Goal: Information Seeking & Learning: Learn about a topic

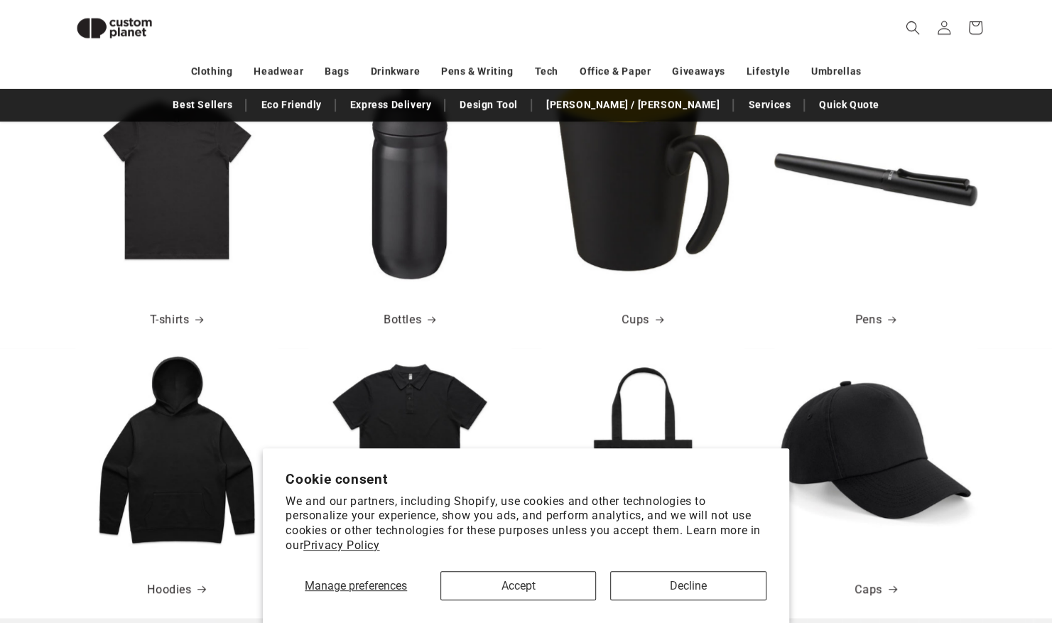
scroll to position [549, 0]
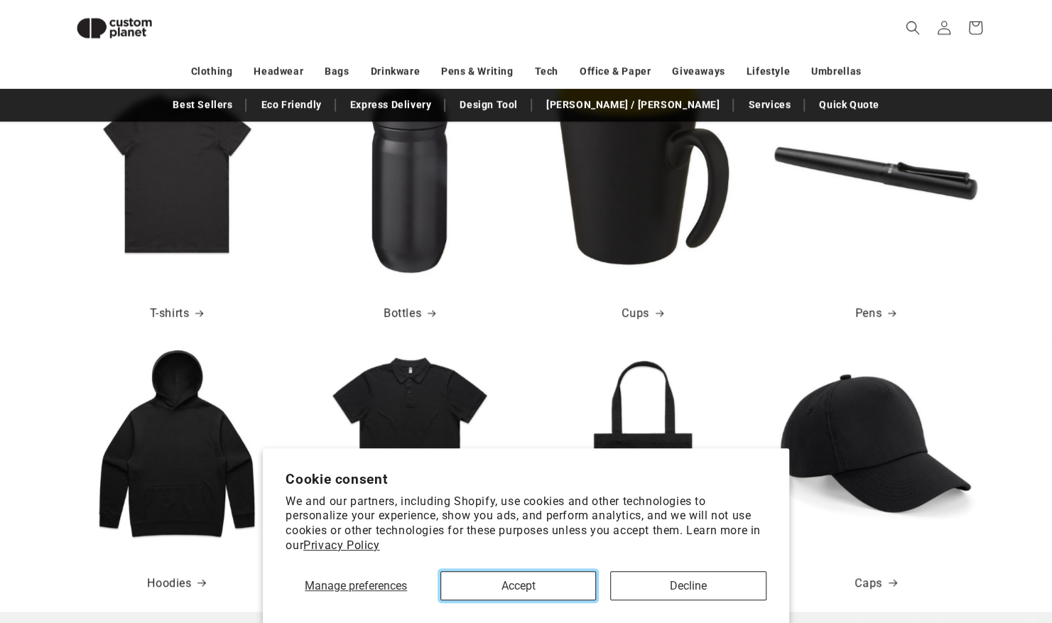
click at [561, 586] on button "Accept" at bounding box center [518, 585] width 156 height 29
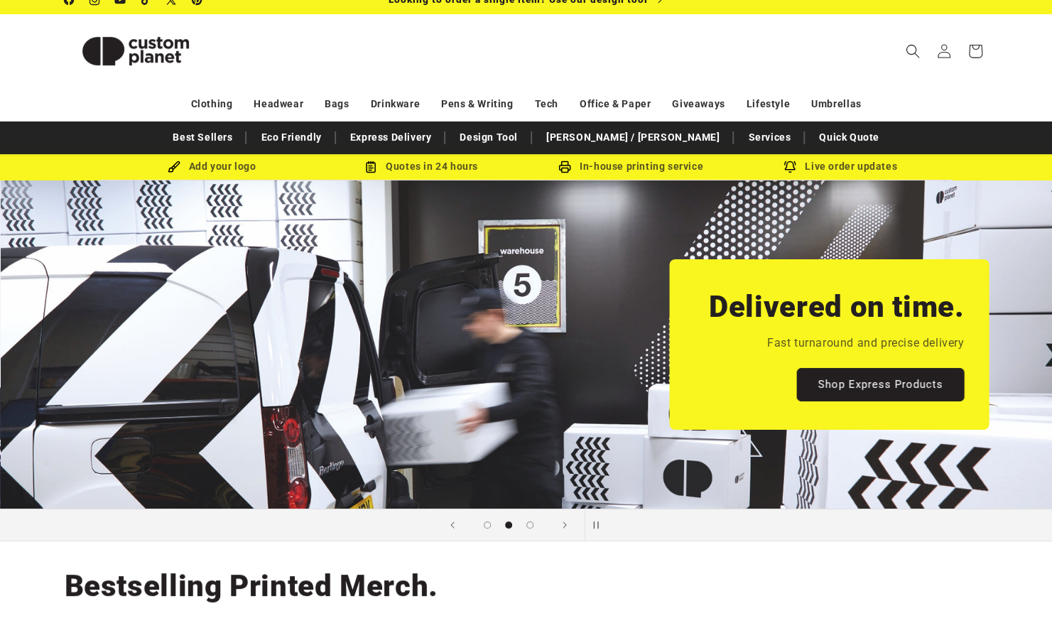
scroll to position [0, 0]
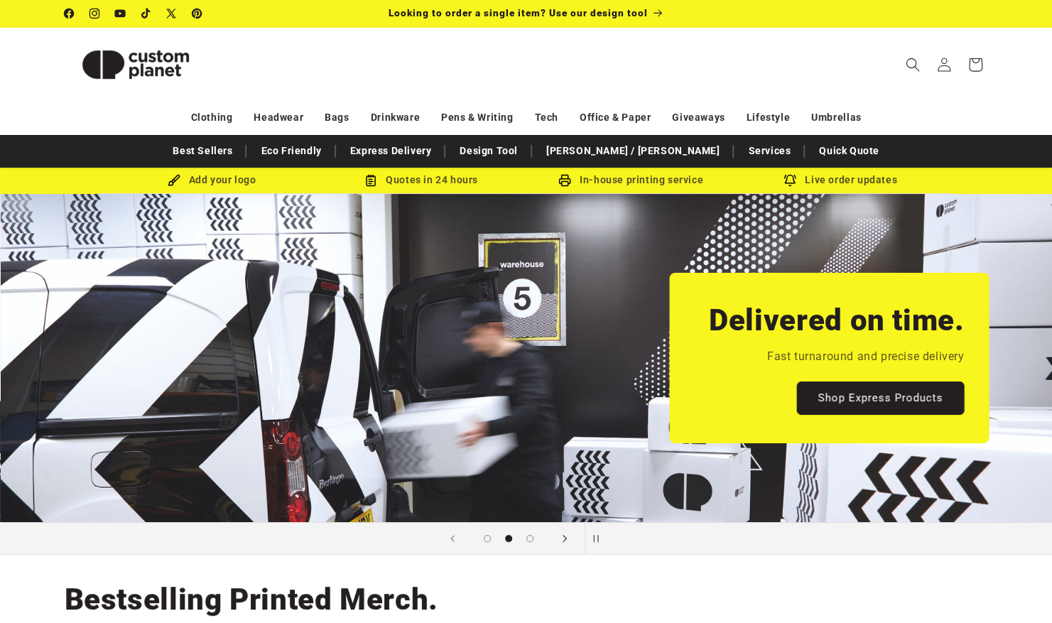
click at [566, 540] on icon "Next slide" at bounding box center [564, 539] width 5 height 16
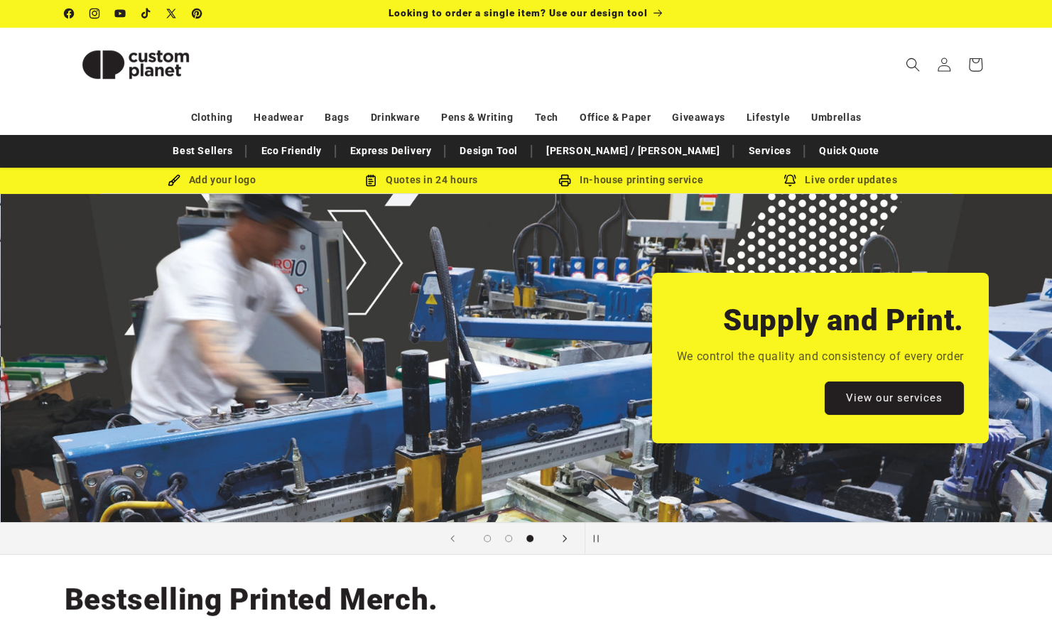
click at [566, 540] on icon "Next slide" at bounding box center [564, 539] width 5 height 16
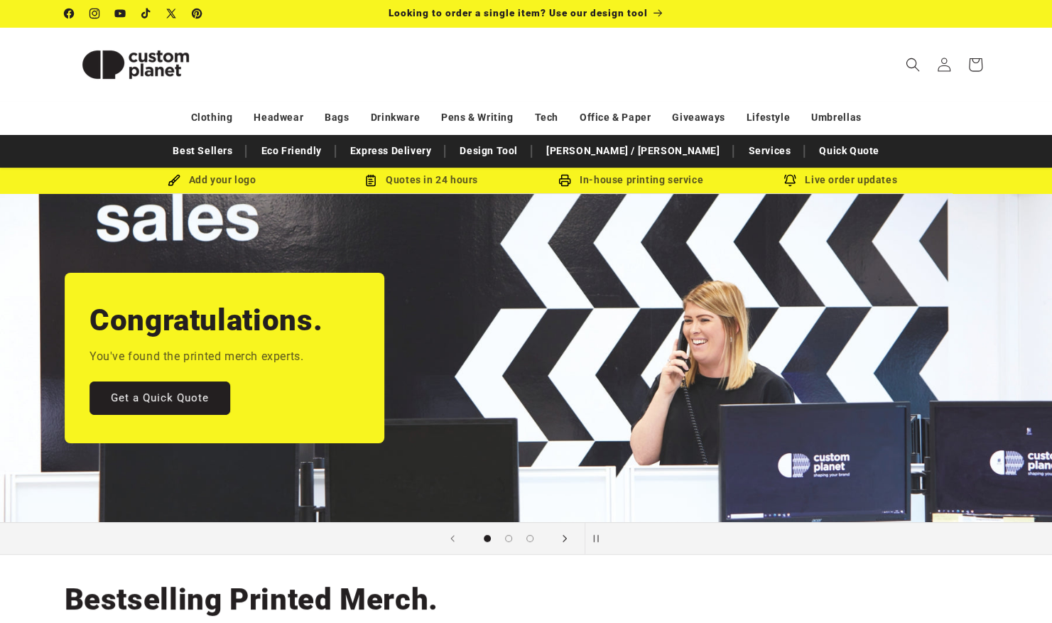
click at [566, 540] on icon "Next slide" at bounding box center [564, 539] width 5 height 16
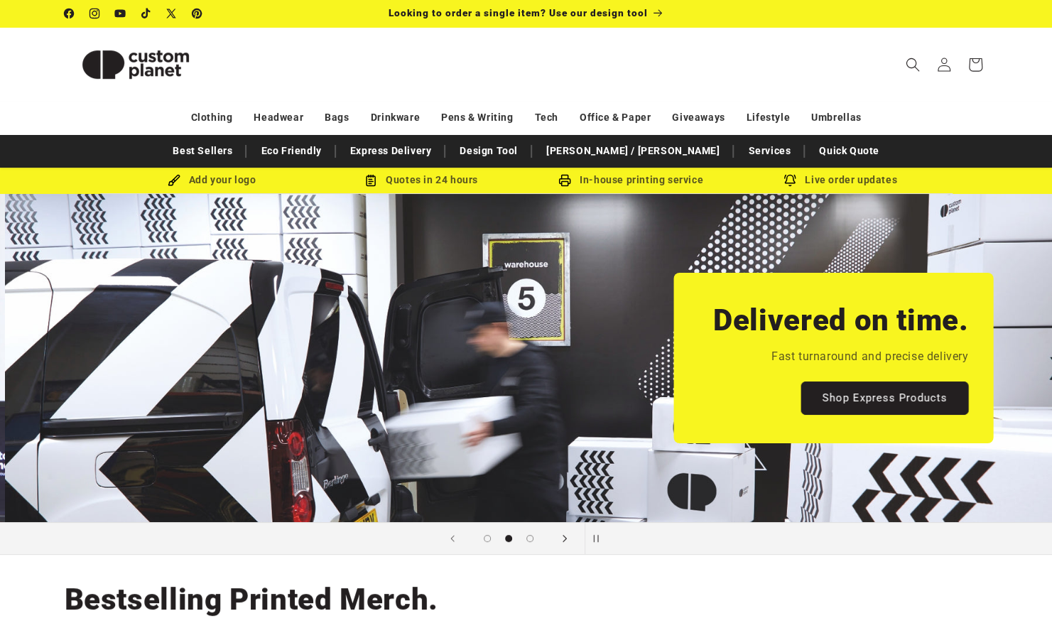
scroll to position [0, 1052]
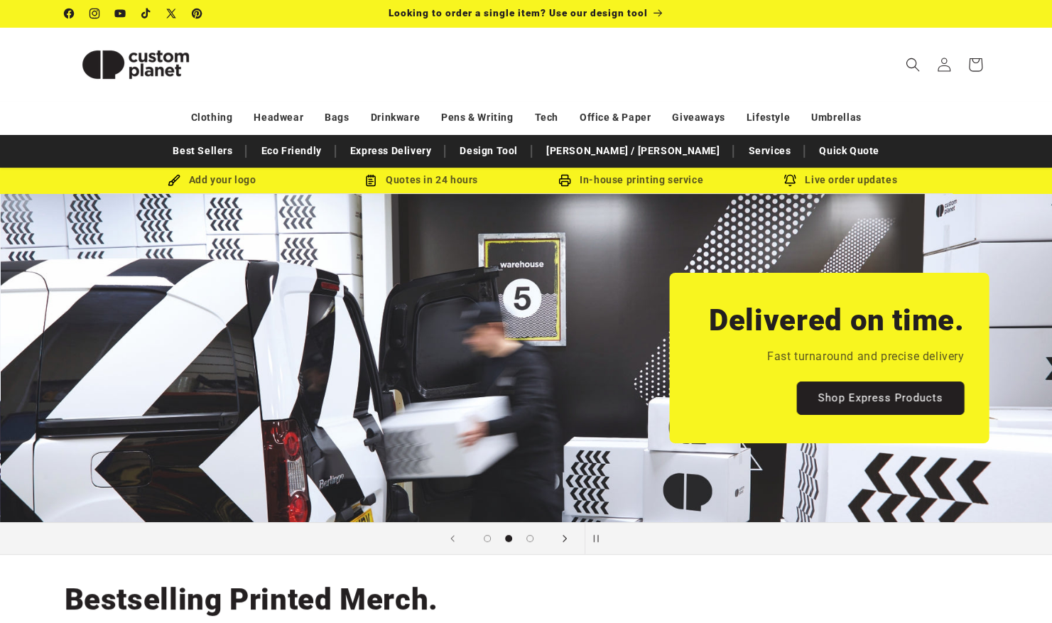
click at [566, 540] on icon "Next slide" at bounding box center [564, 539] width 5 height 16
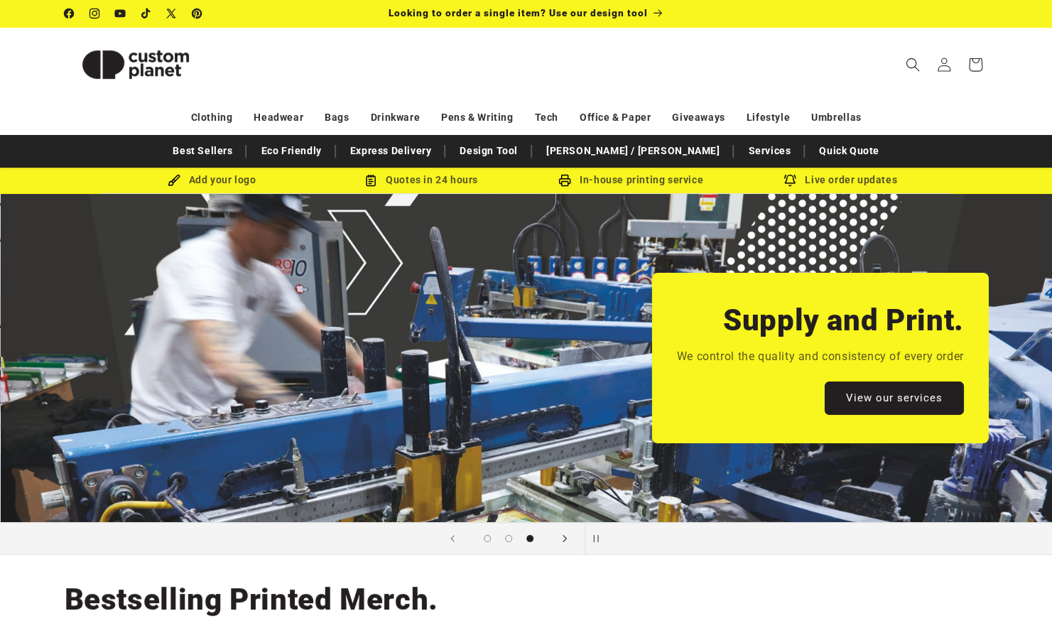
click at [566, 540] on icon "Next slide" at bounding box center [564, 539] width 5 height 16
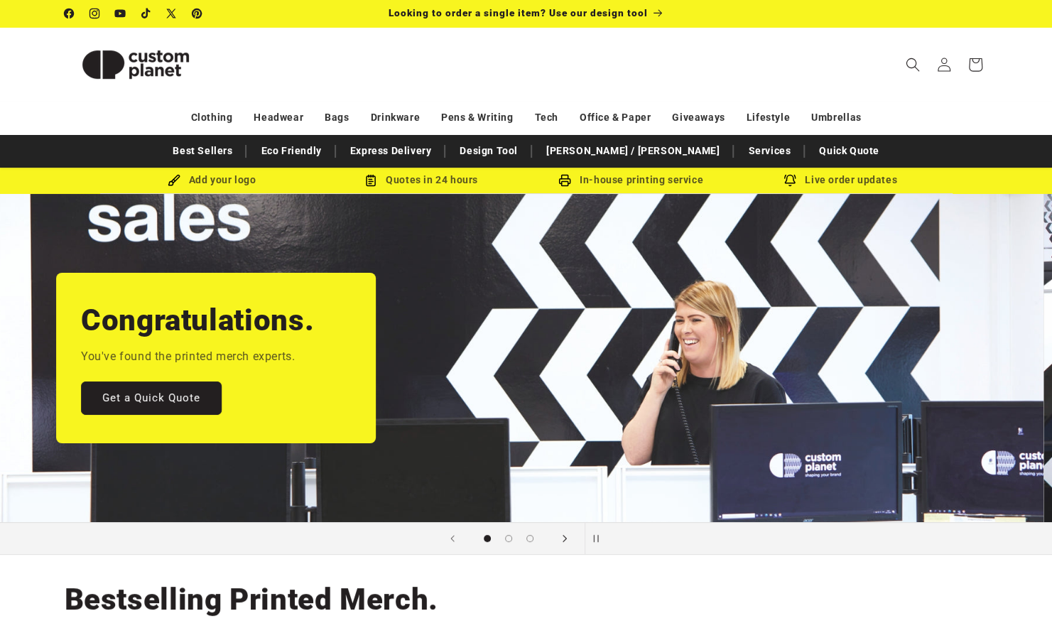
scroll to position [0, 0]
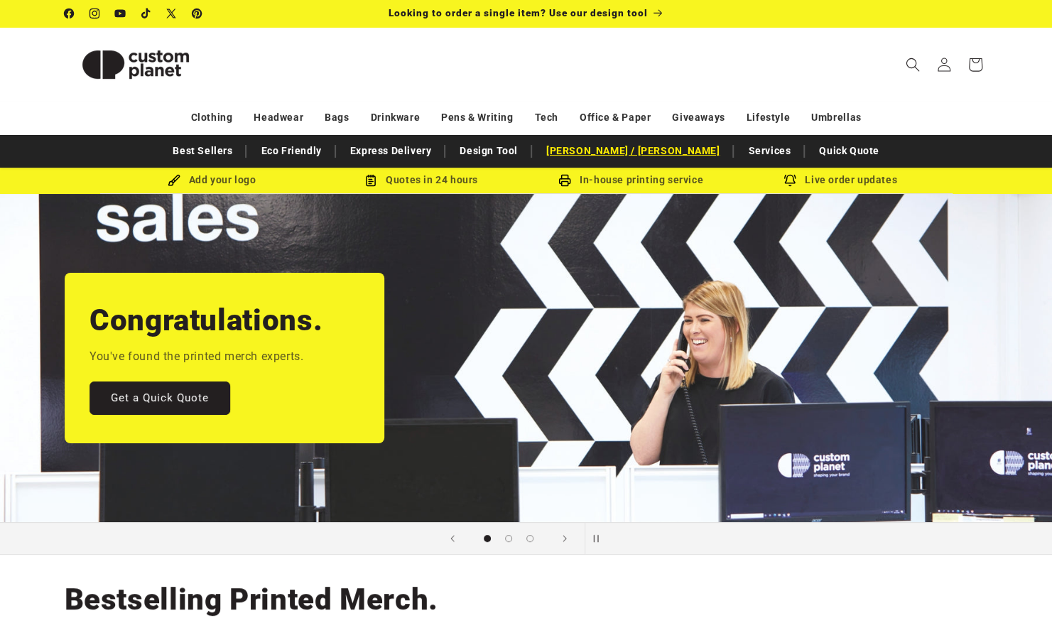
click at [638, 150] on link "[PERSON_NAME]ey [PERSON_NAME]" at bounding box center [633, 151] width 188 height 25
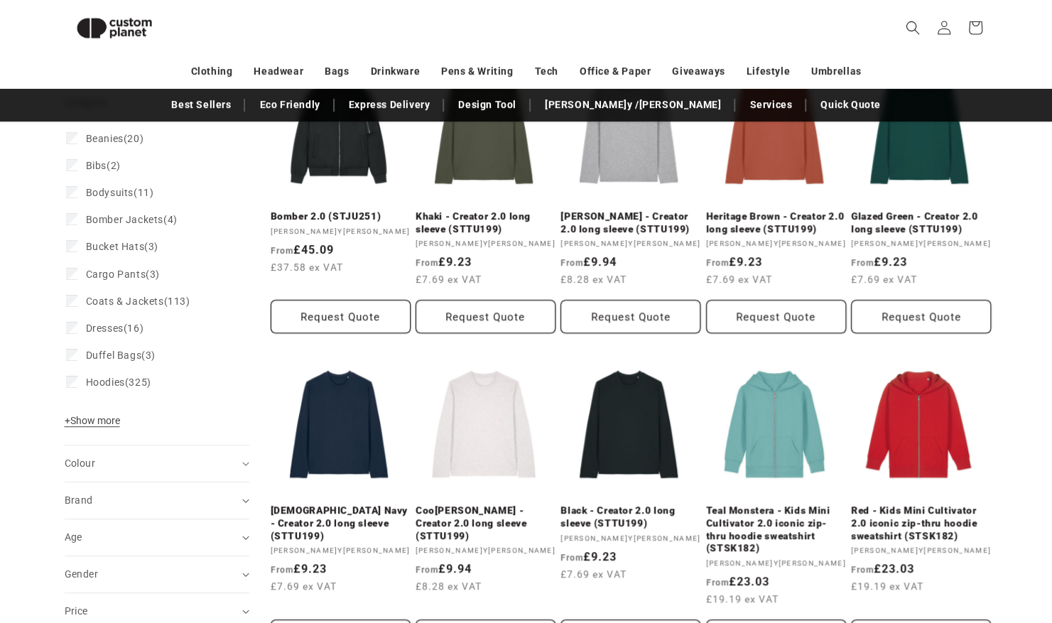
scroll to position [361, 0]
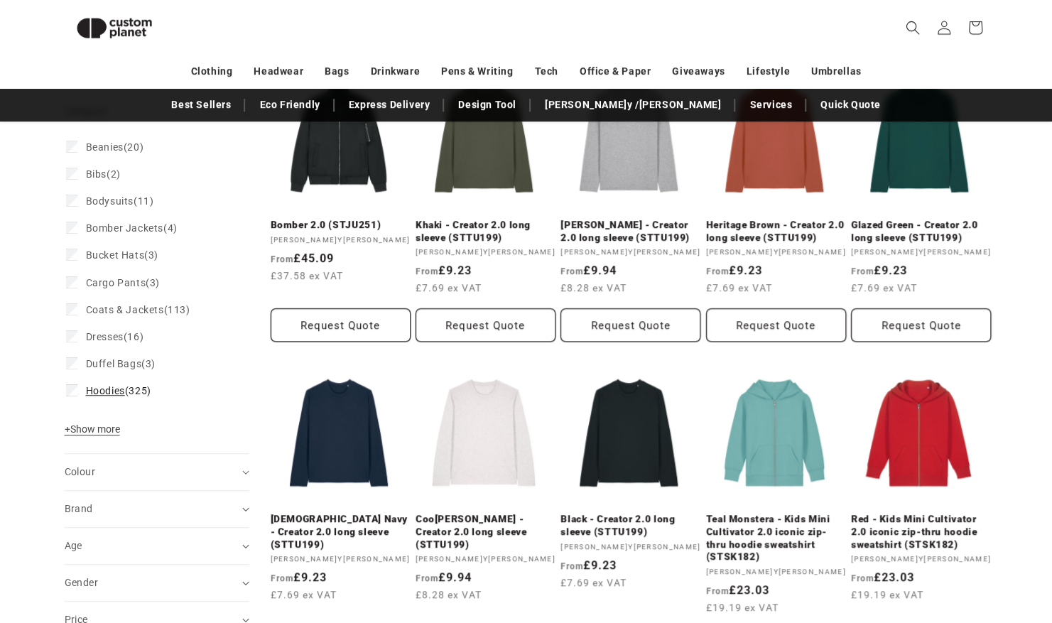
click at [109, 391] on span "Hoodies" at bounding box center [105, 390] width 39 height 11
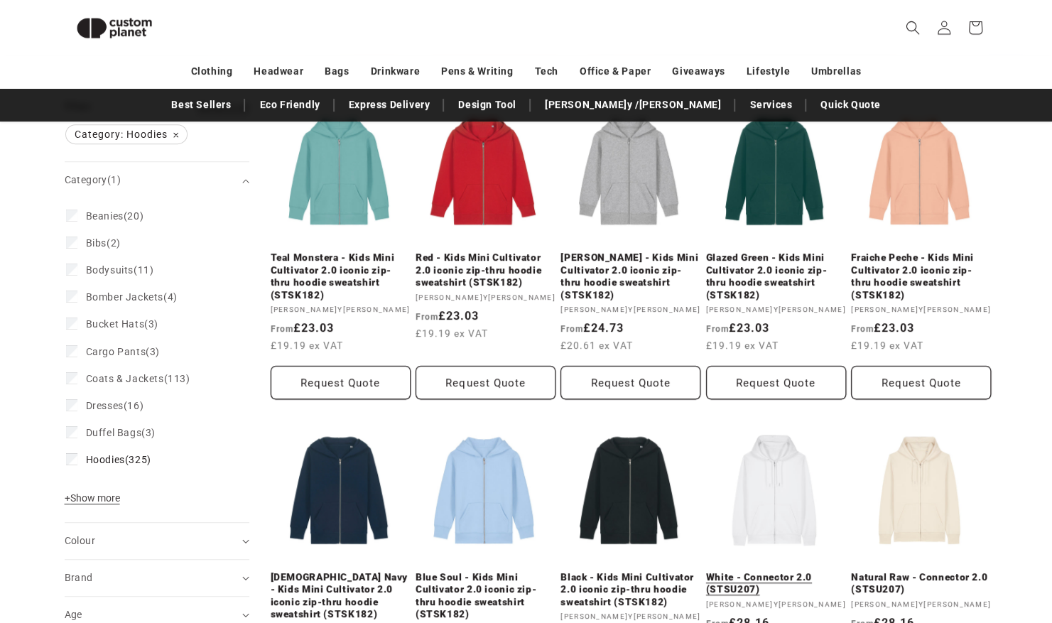
scroll to position [290, 0]
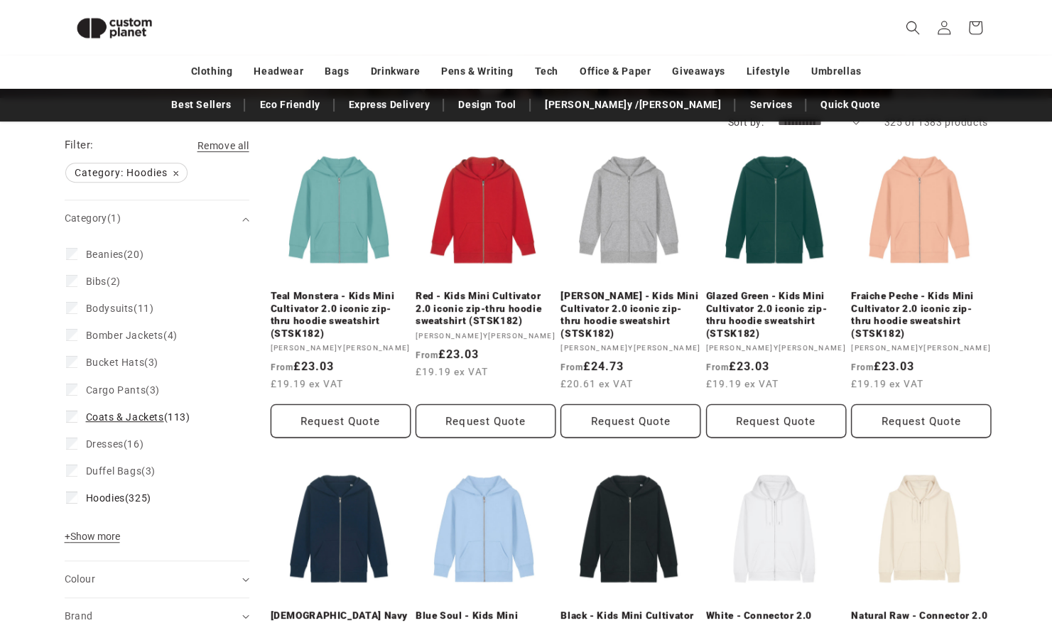
click at [123, 415] on span "Coats & Jackets" at bounding box center [125, 416] width 78 height 11
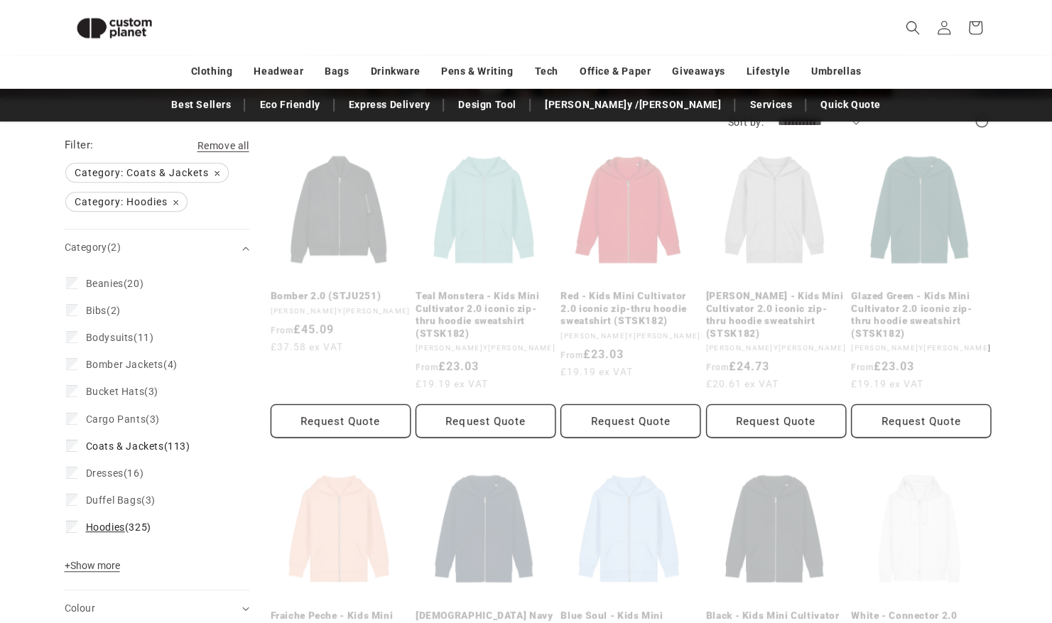
click at [72, 527] on icon at bounding box center [72, 526] width 8 height 5
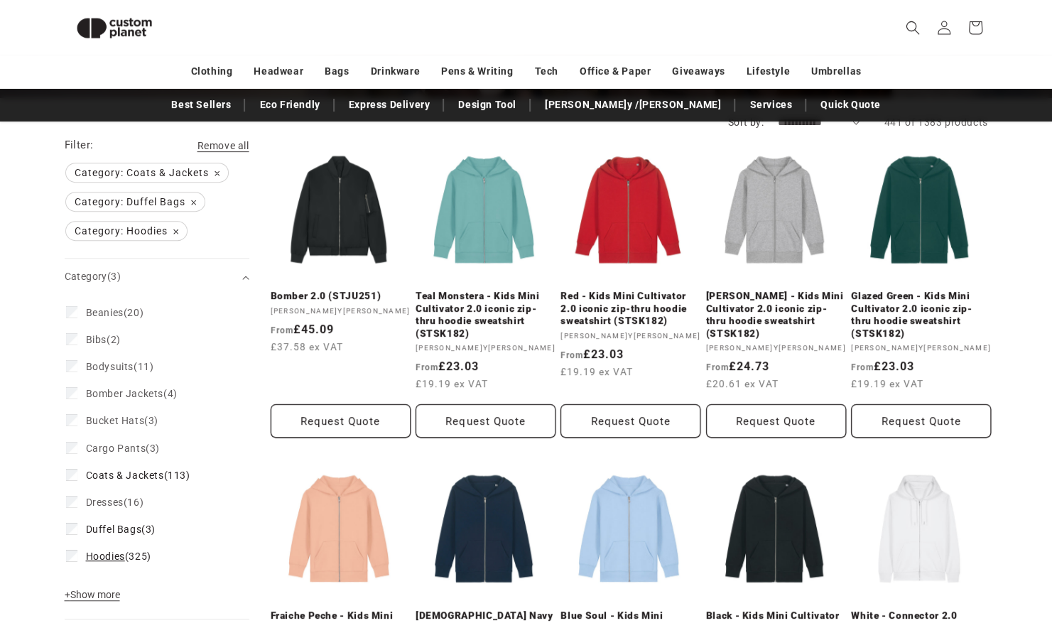
click at [72, 557] on icon at bounding box center [72, 555] width 8 height 5
click at [72, 528] on icon at bounding box center [72, 528] width 6 height 4
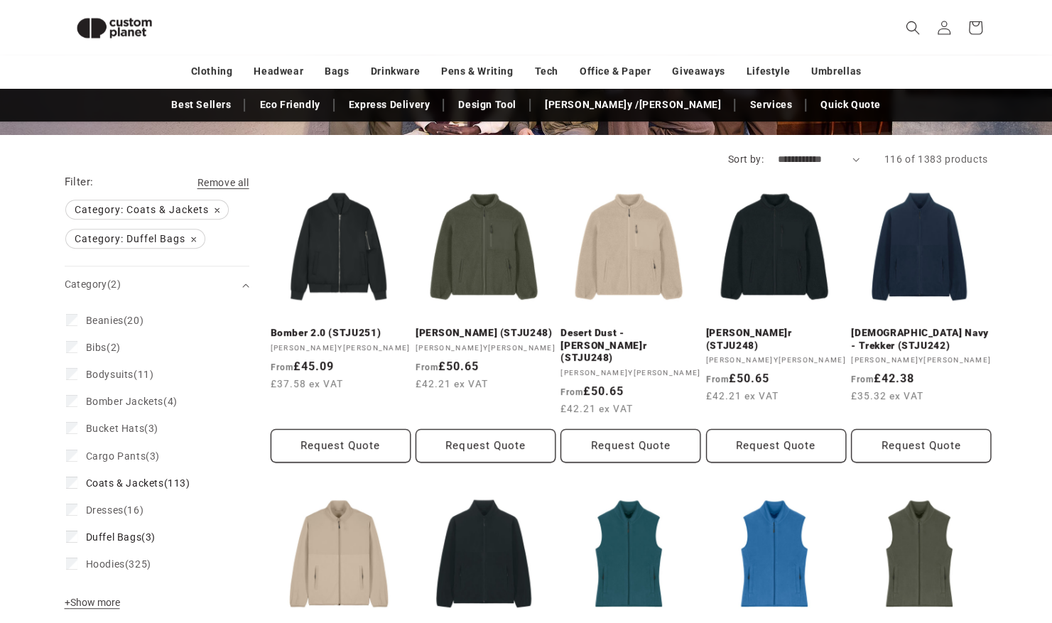
scroll to position [271, 0]
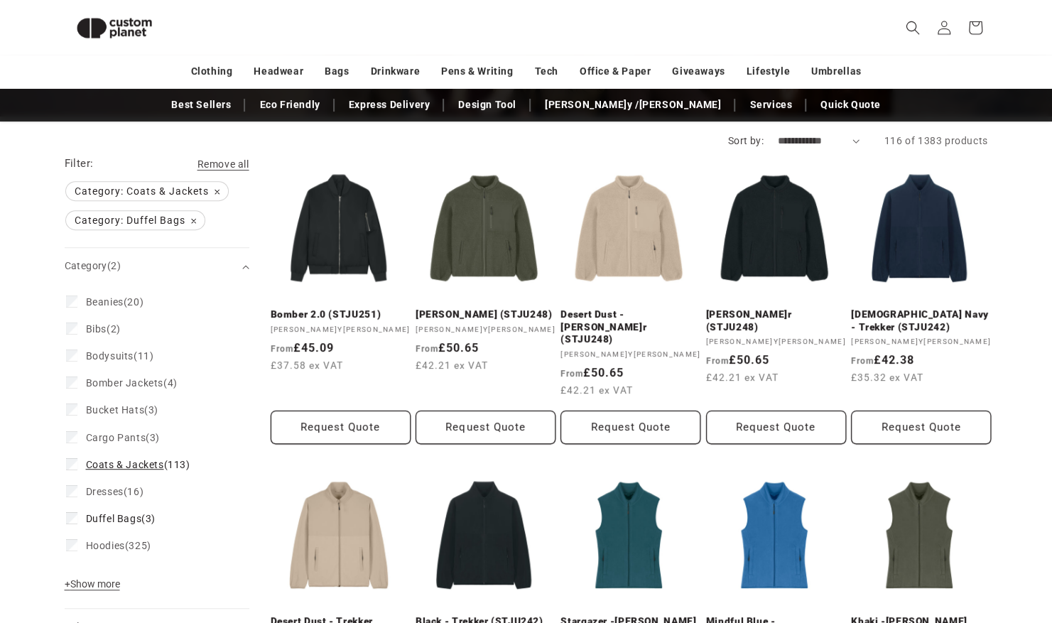
click at [71, 465] on icon at bounding box center [72, 463] width 8 height 5
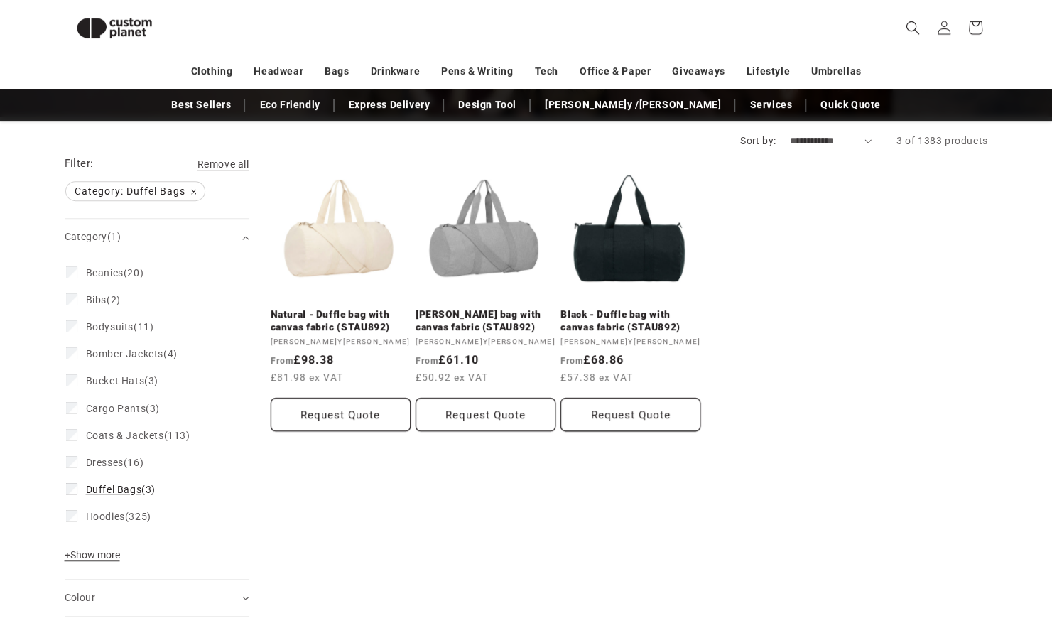
click at [74, 489] on icon at bounding box center [72, 488] width 8 height 5
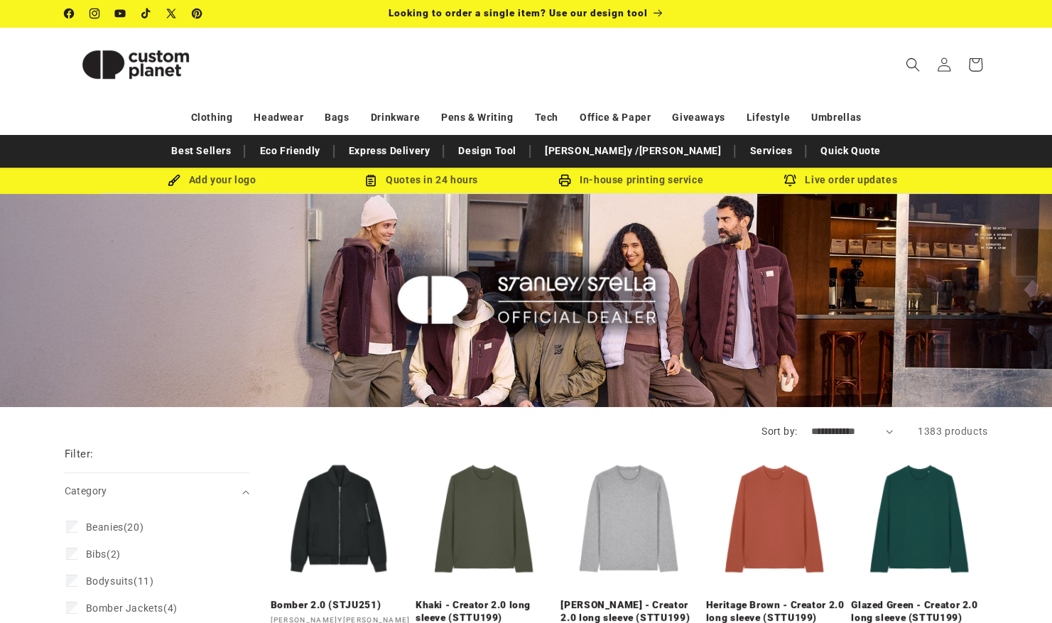
click at [572, 311] on img at bounding box center [525, 300] width 293 height 234
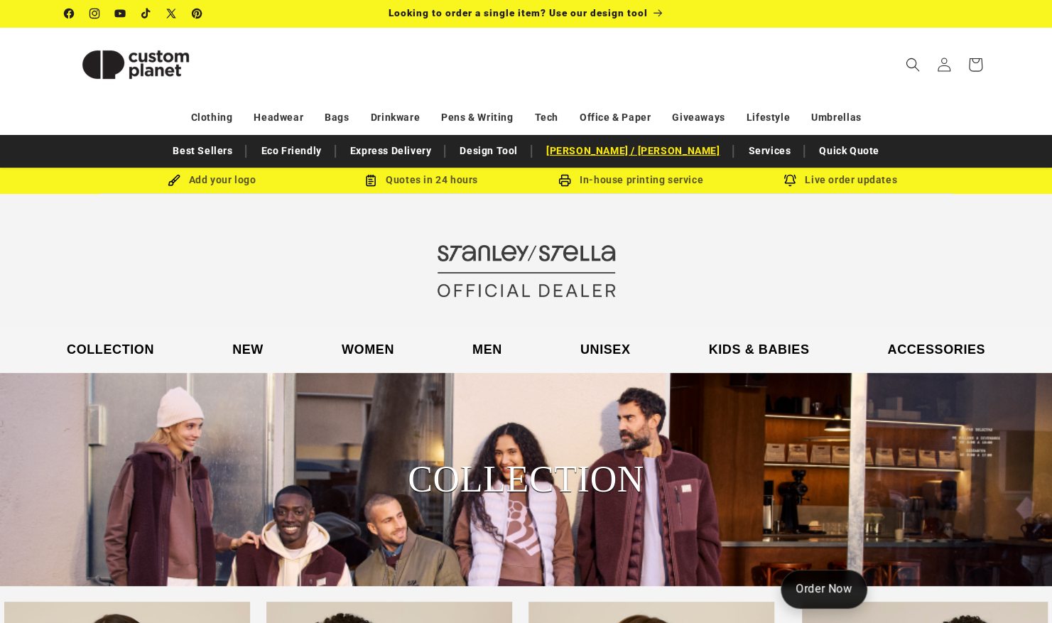
click at [617, 151] on link "[PERSON_NAME] / [PERSON_NAME]" at bounding box center [633, 151] width 188 height 25
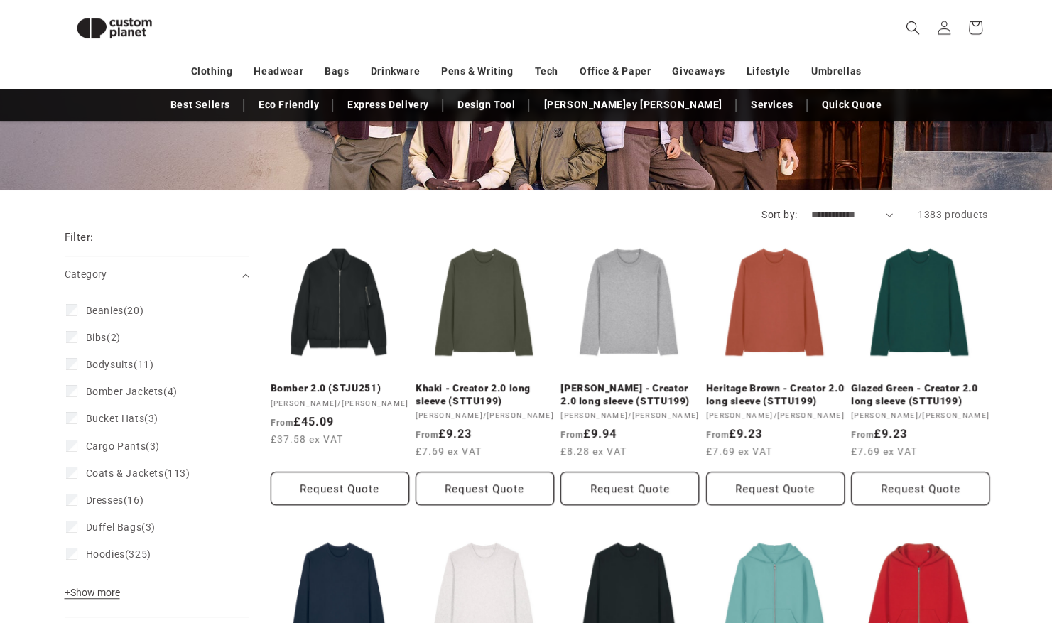
scroll to position [194, 0]
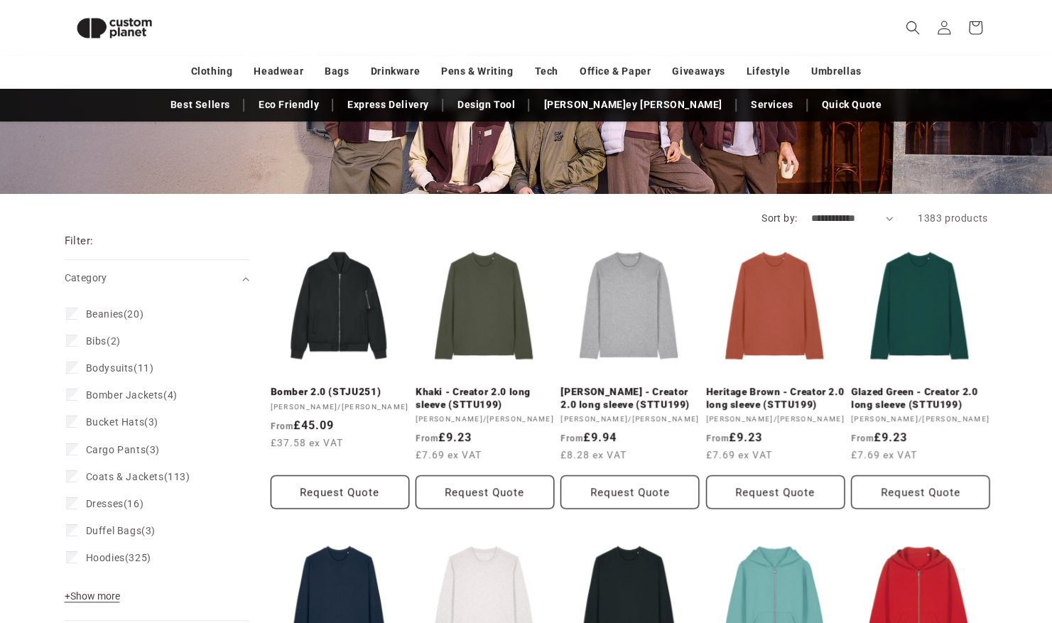
click at [890, 217] on select "**********" at bounding box center [852, 218] width 82 height 15
select select "**********"
click at [811, 211] on select "**********" at bounding box center [852, 218] width 82 height 15
